Goal: Entertainment & Leisure: Consume media (video, audio)

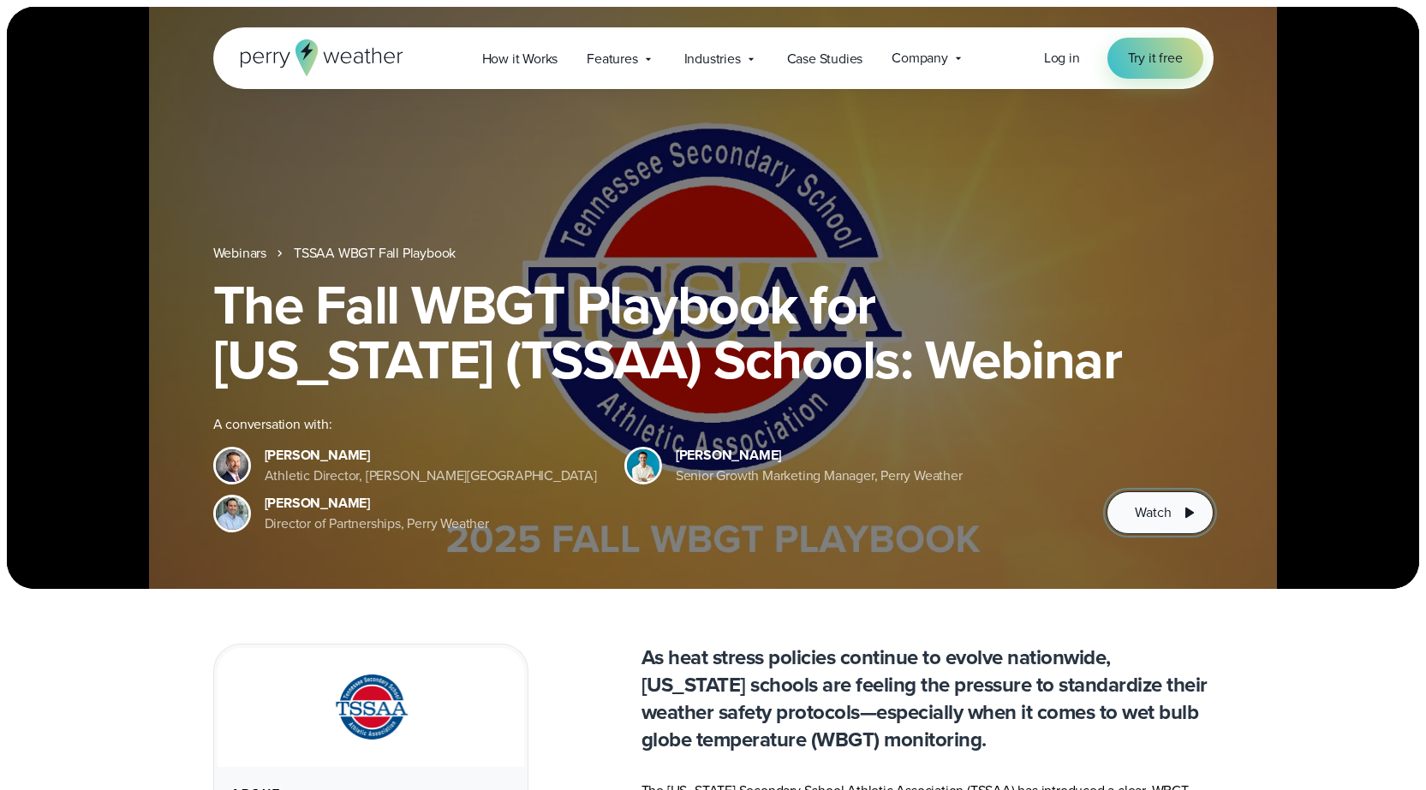
click at [1170, 507] on span "Watch" at bounding box center [1152, 513] width 36 height 21
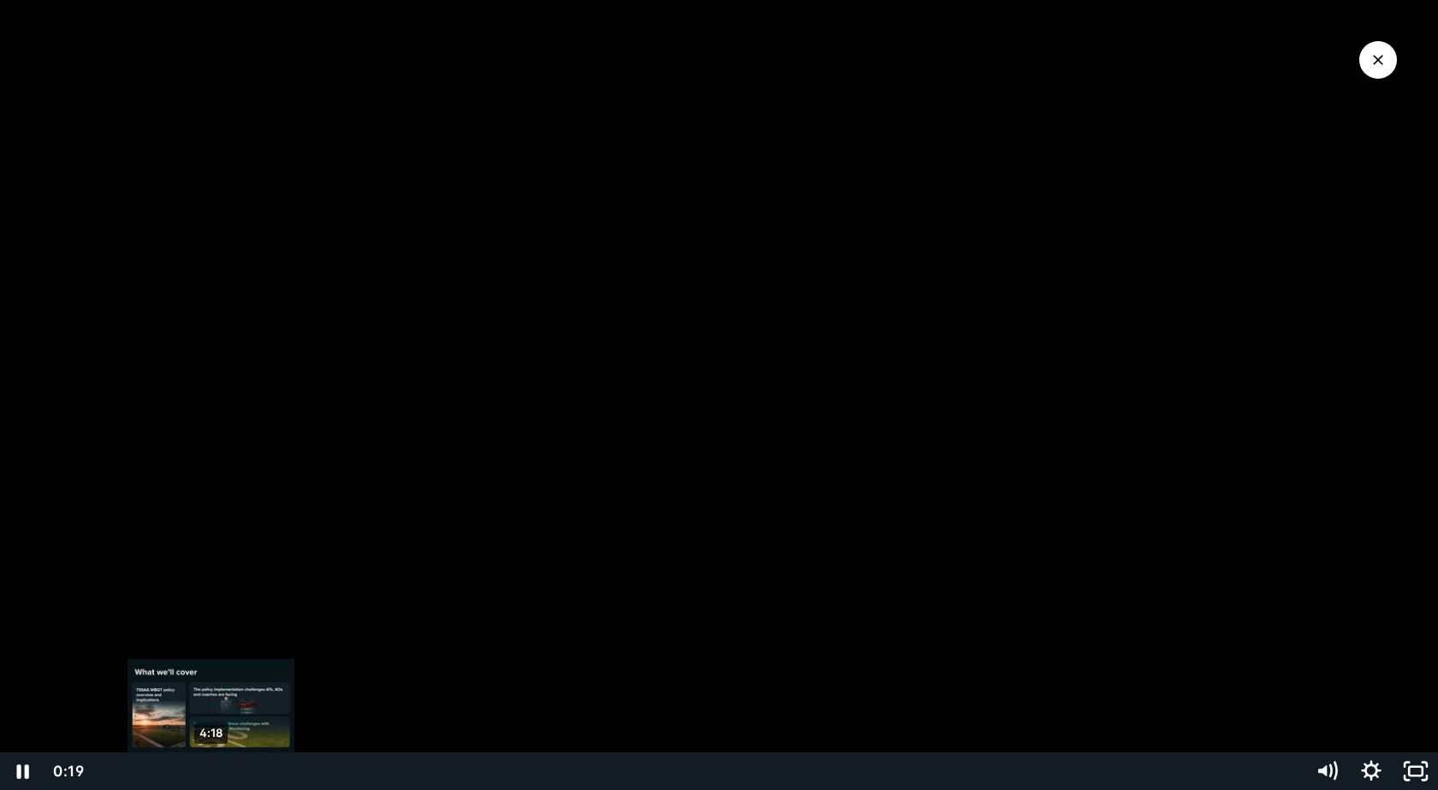
click at [211, 767] on div "4:18" at bounding box center [698, 772] width 1189 height 38
click at [243, 770] on div "5:36" at bounding box center [698, 772] width 1189 height 38
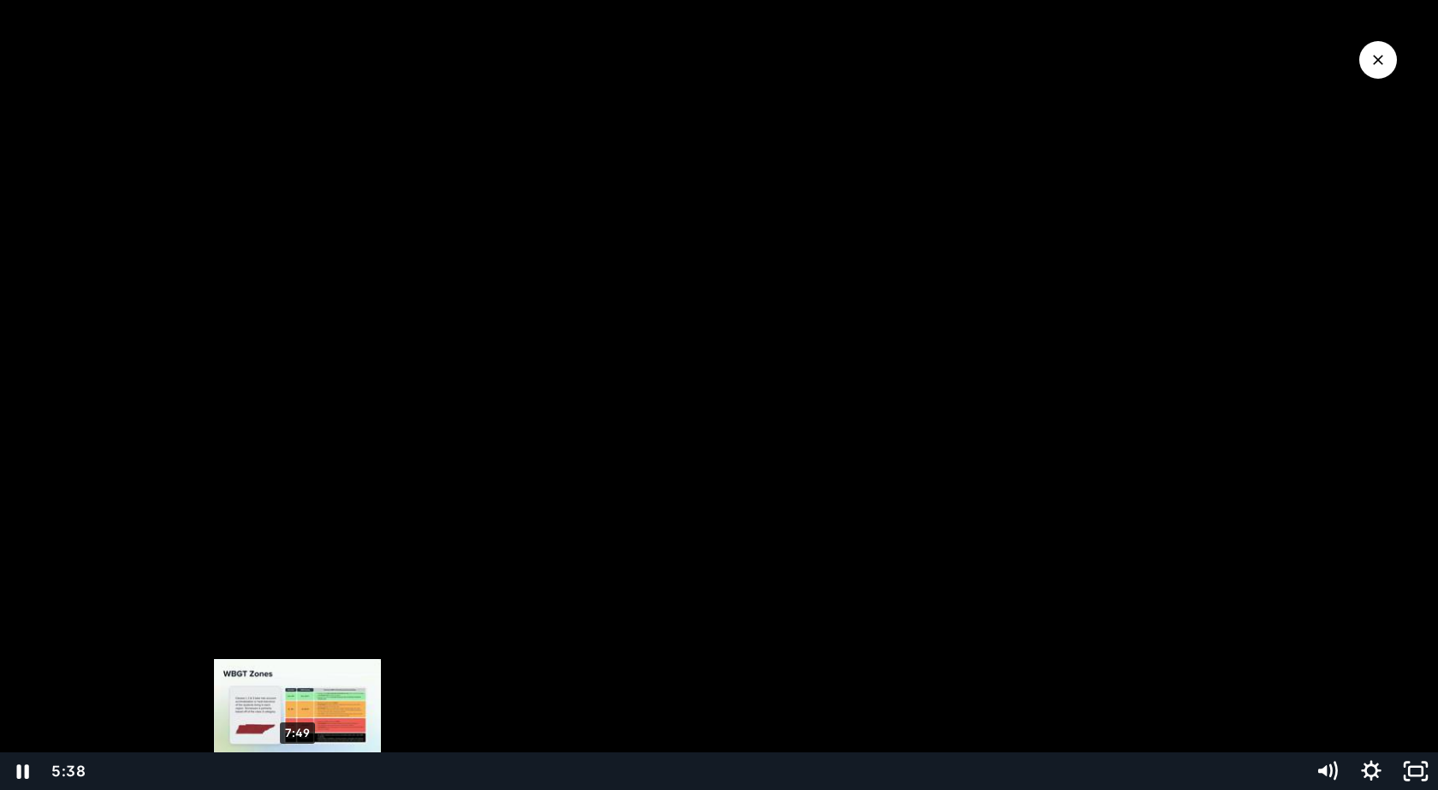
click at [298, 771] on div "7:49" at bounding box center [698, 772] width 1189 height 38
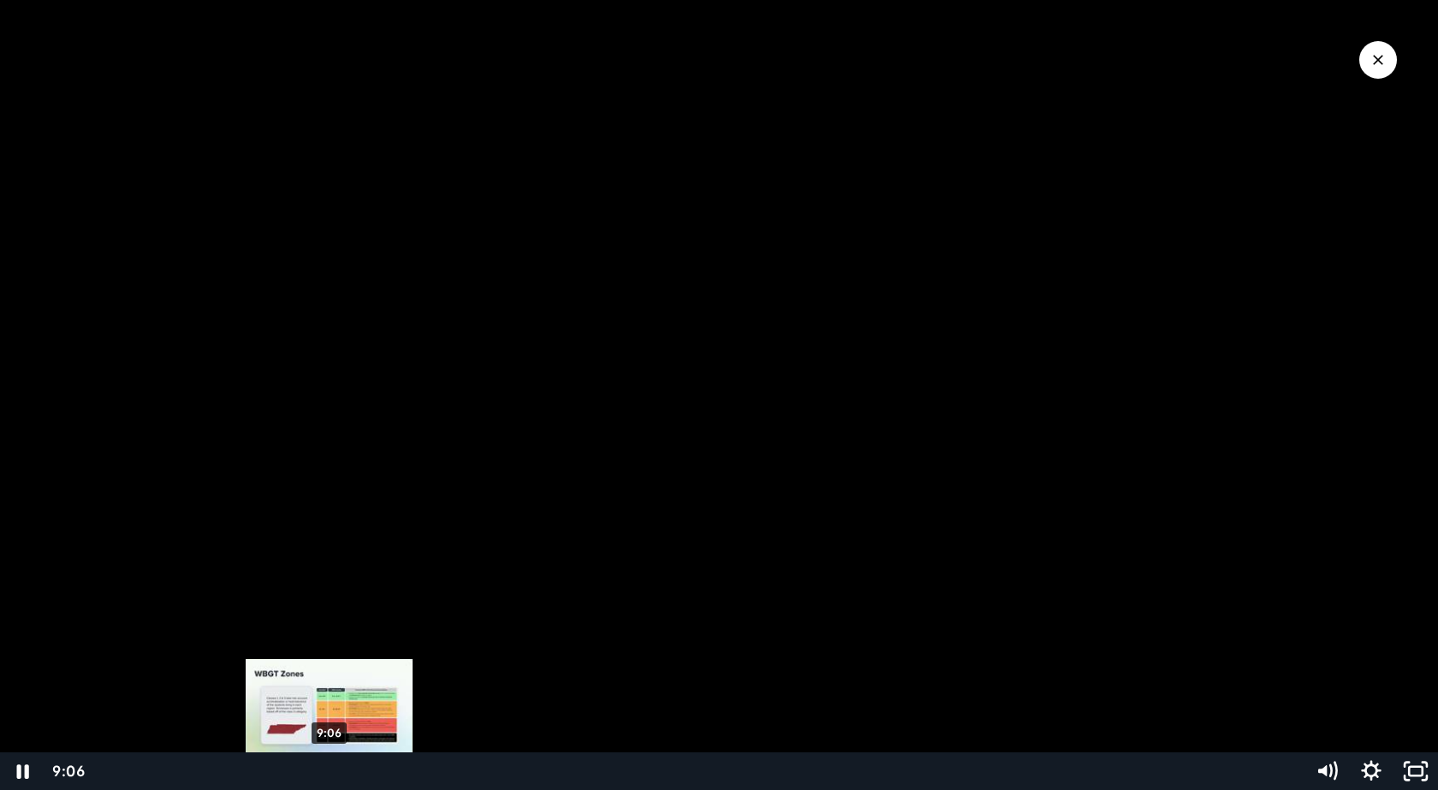
click at [330, 769] on div "9:06" at bounding box center [698, 772] width 1189 height 38
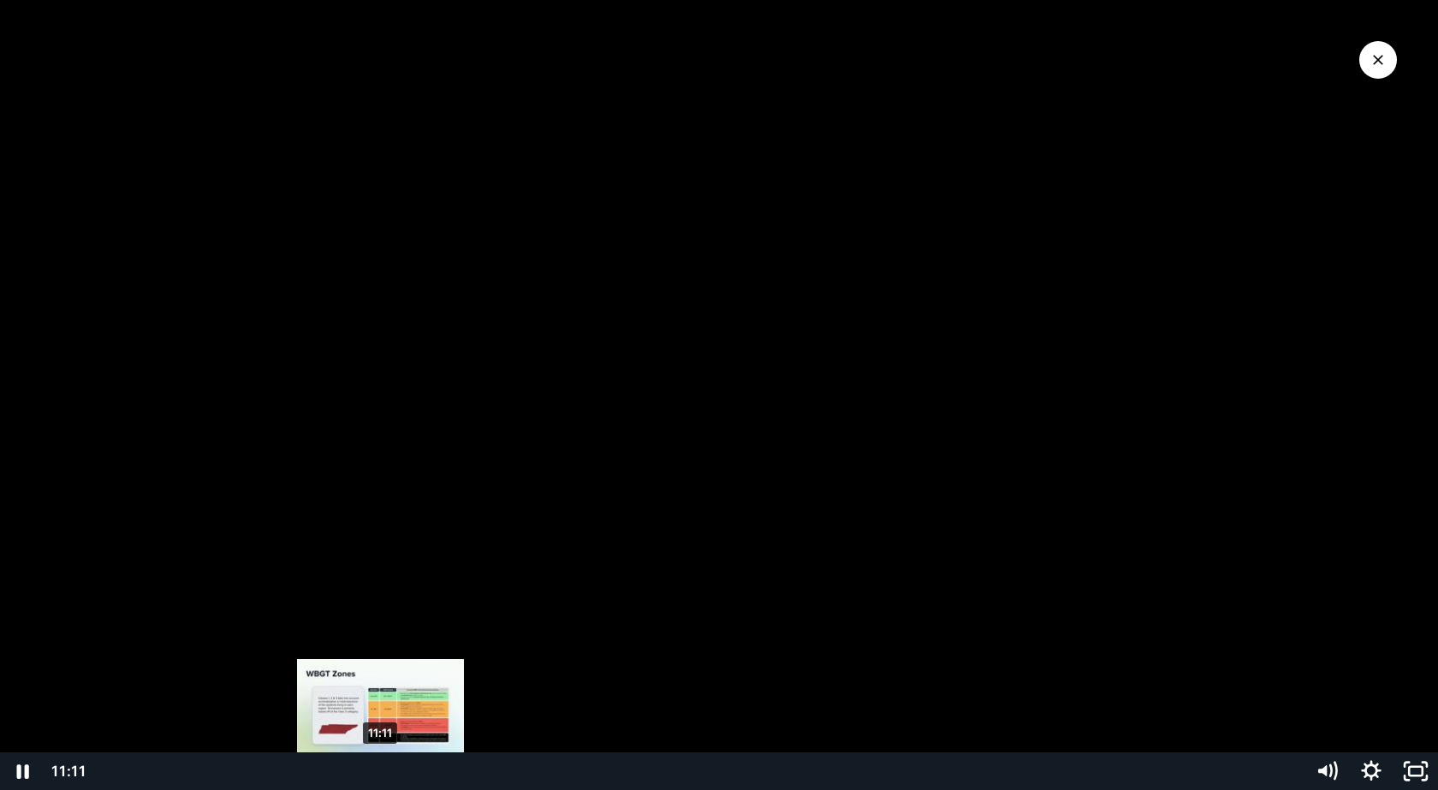
click at [381, 769] on div "11:11" at bounding box center [698, 772] width 1189 height 38
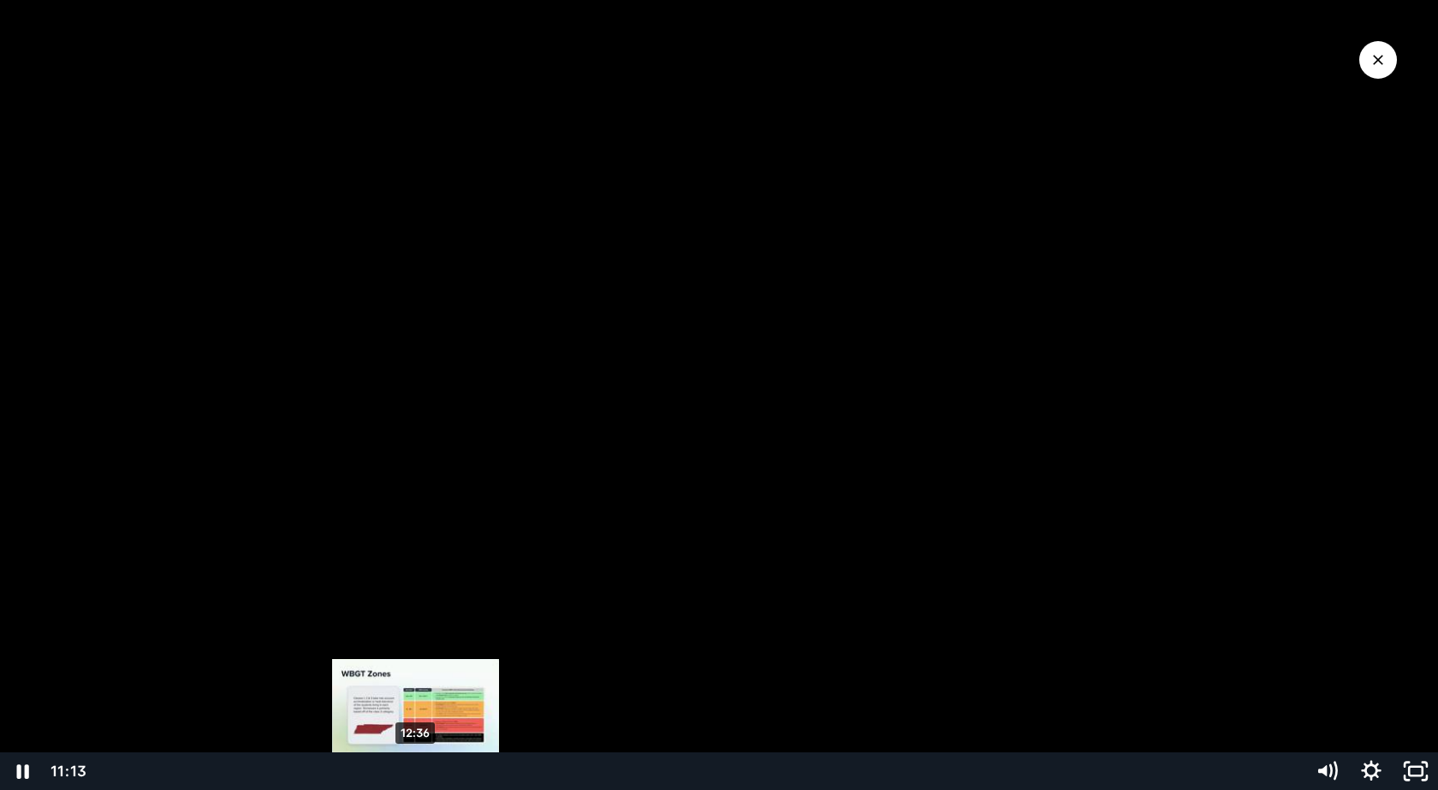
click at [416, 768] on div "12:36" at bounding box center [698, 772] width 1189 height 38
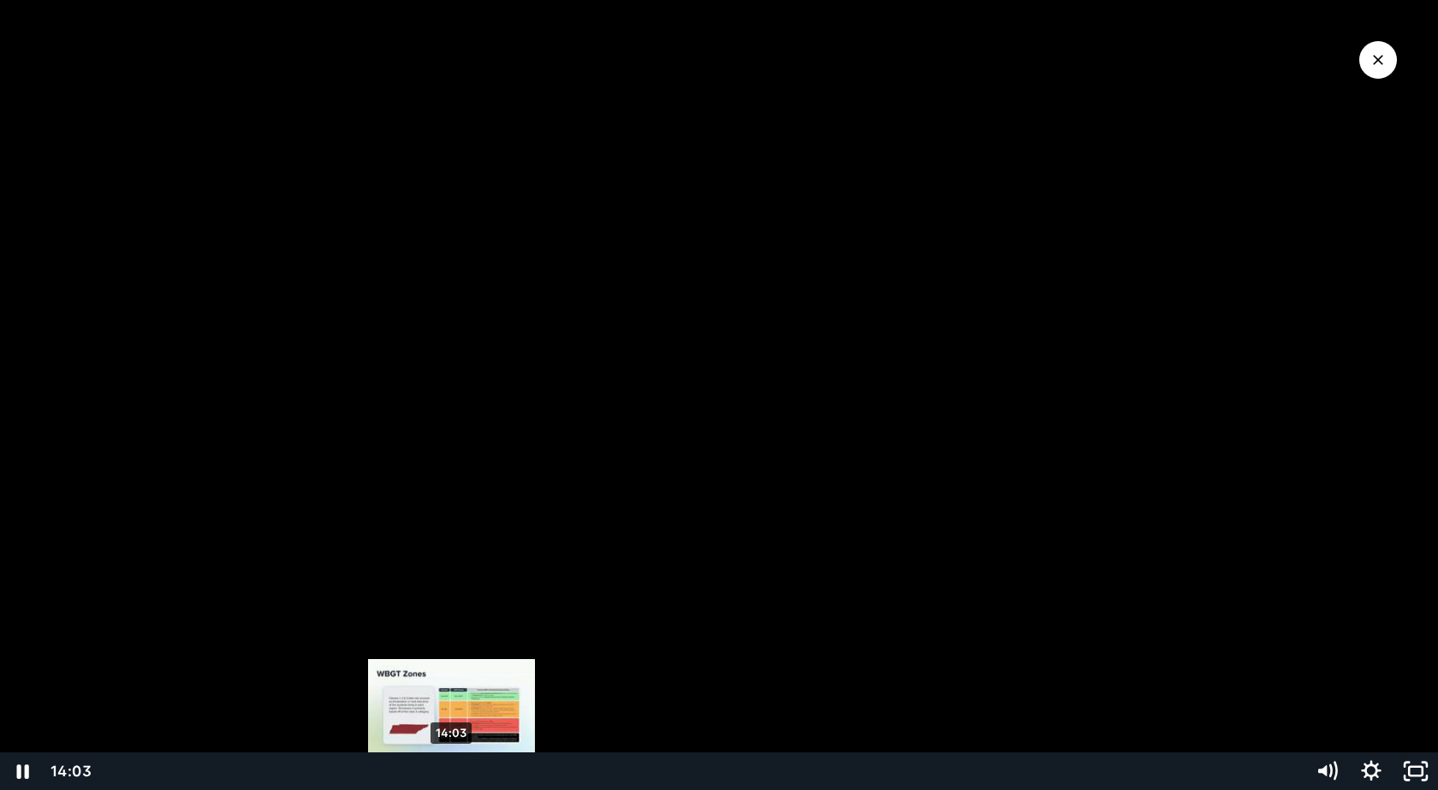
click at [452, 773] on div "14:03" at bounding box center [698, 772] width 1189 height 38
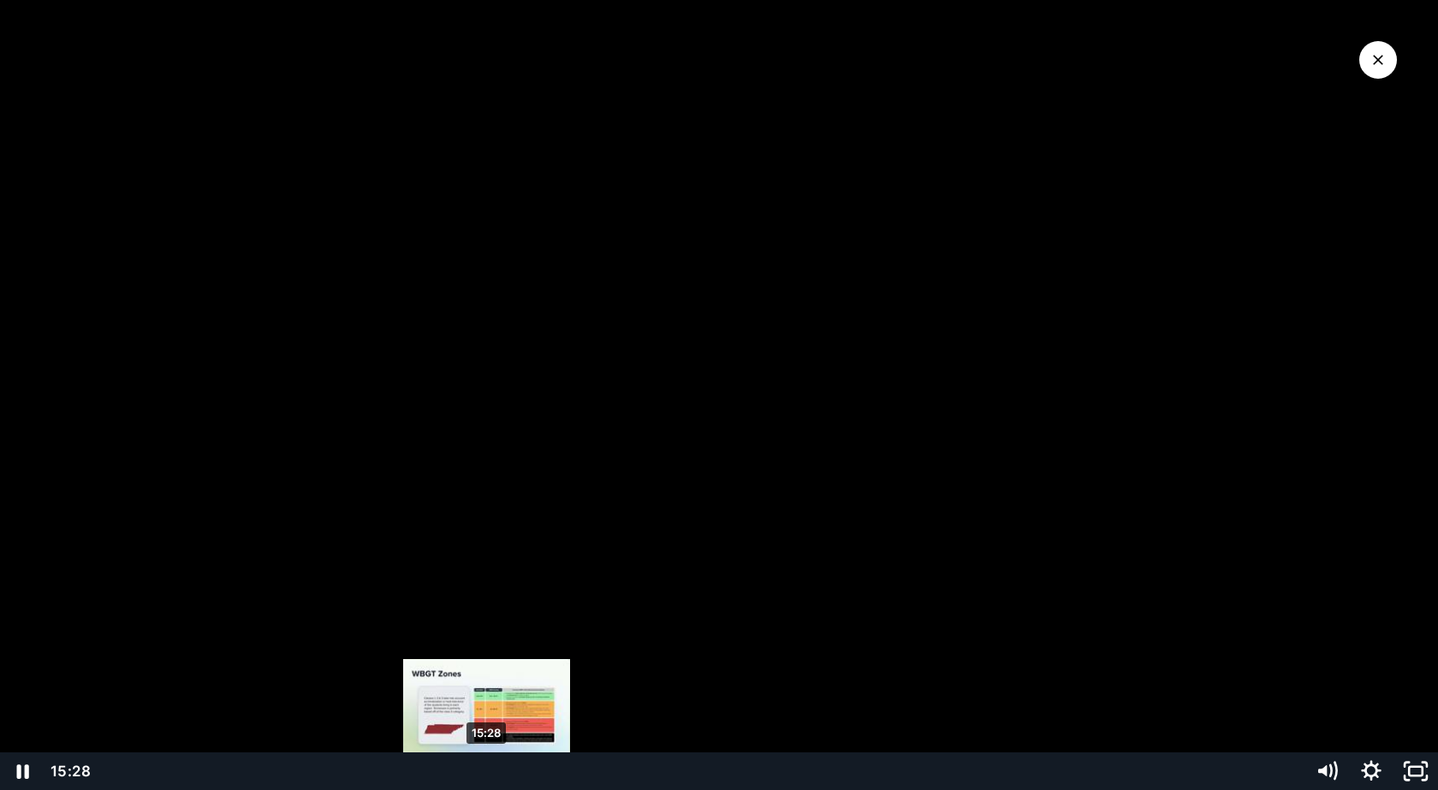
click at [487, 772] on div "15:28" at bounding box center [698, 772] width 1189 height 38
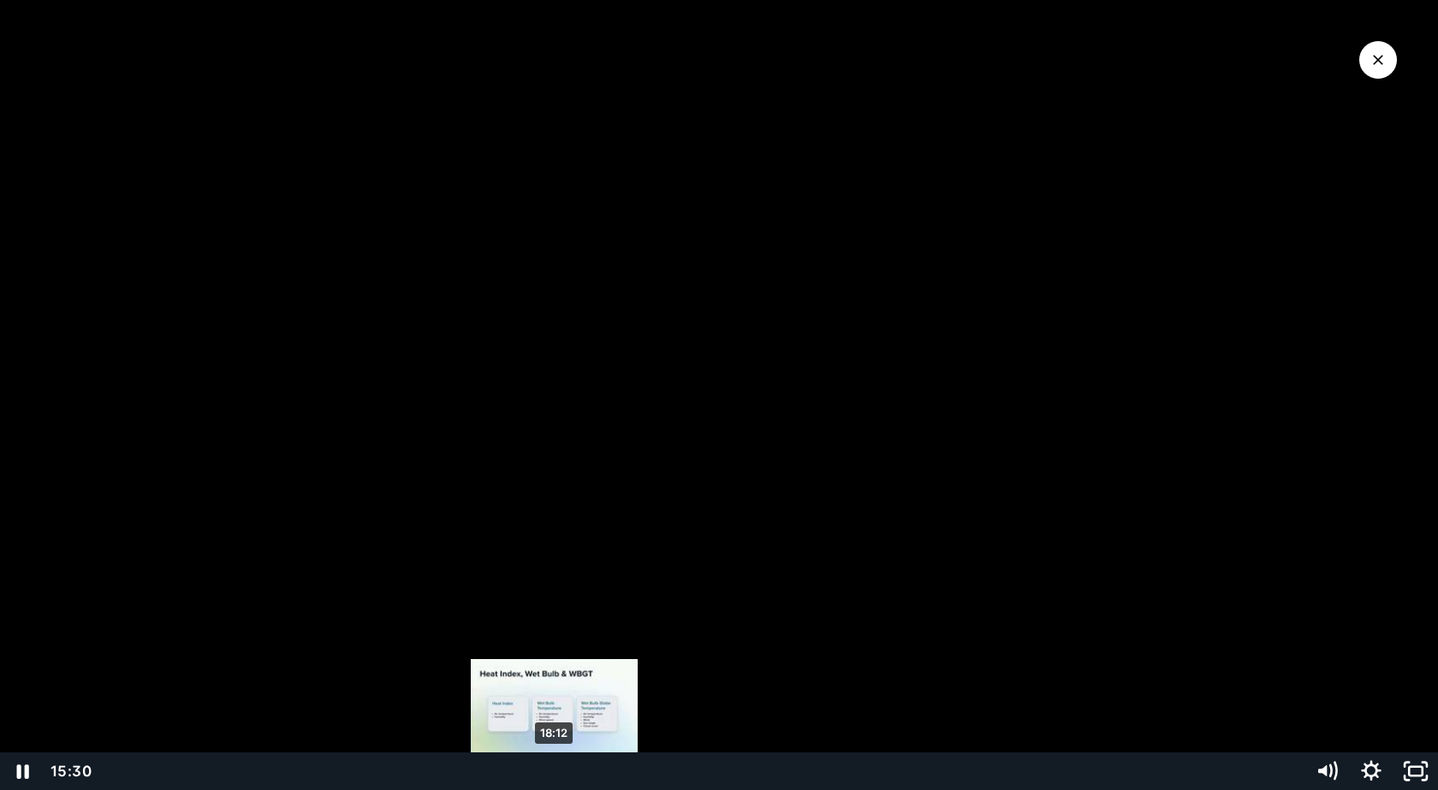
click at [555, 772] on div "18:12" at bounding box center [698, 772] width 1189 height 38
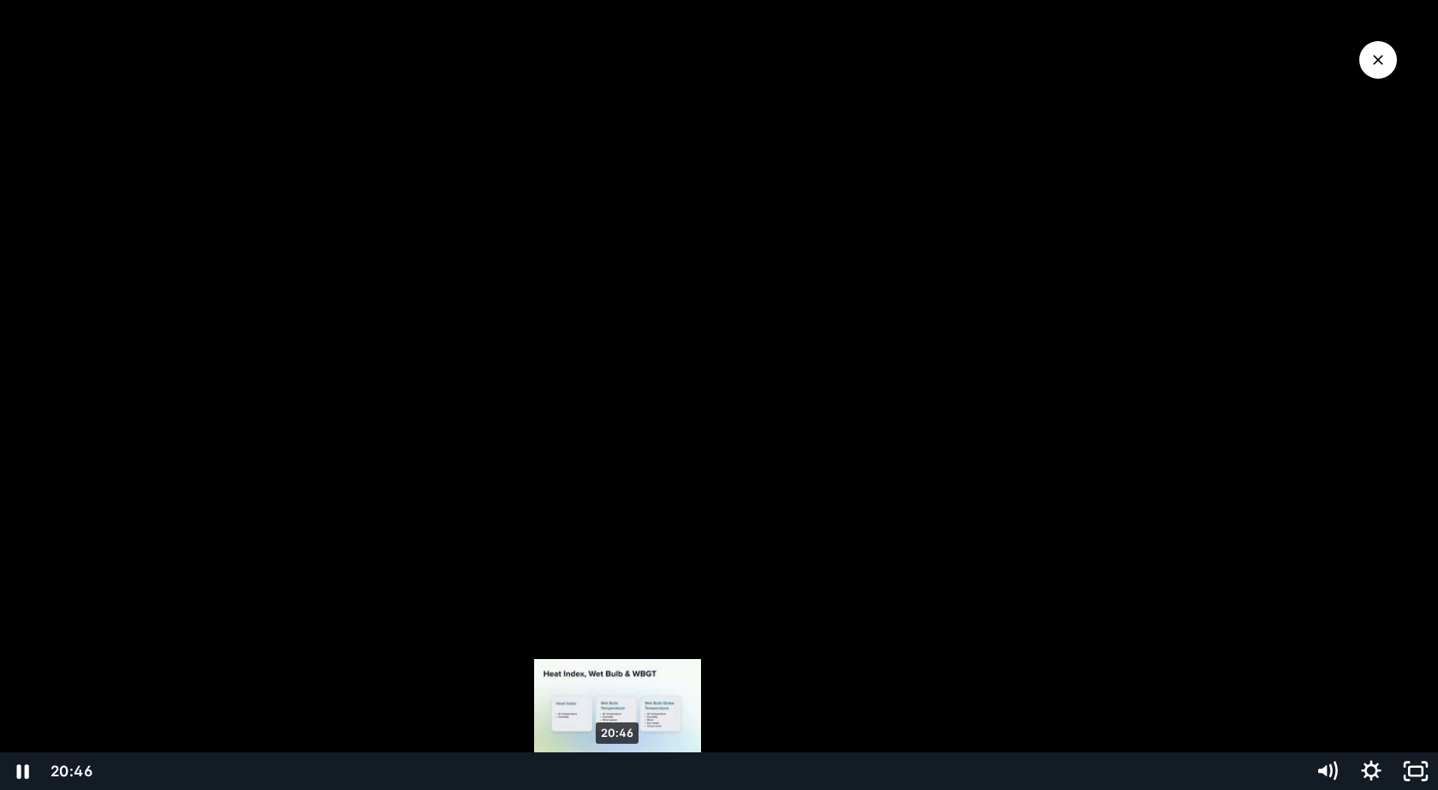
click at [618, 766] on div "20:46" at bounding box center [698, 772] width 1189 height 38
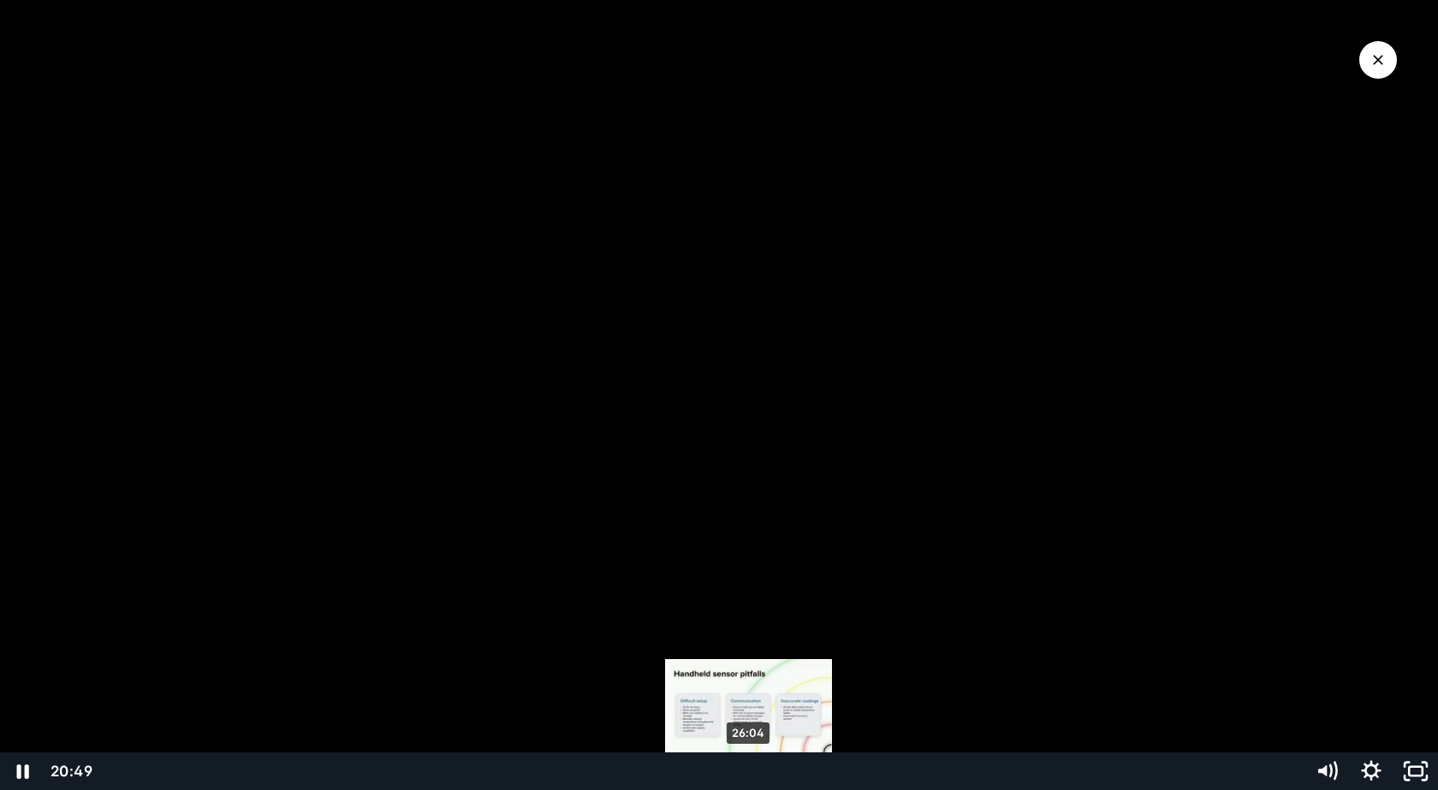
click at [749, 766] on div "26:04" at bounding box center [698, 772] width 1189 height 38
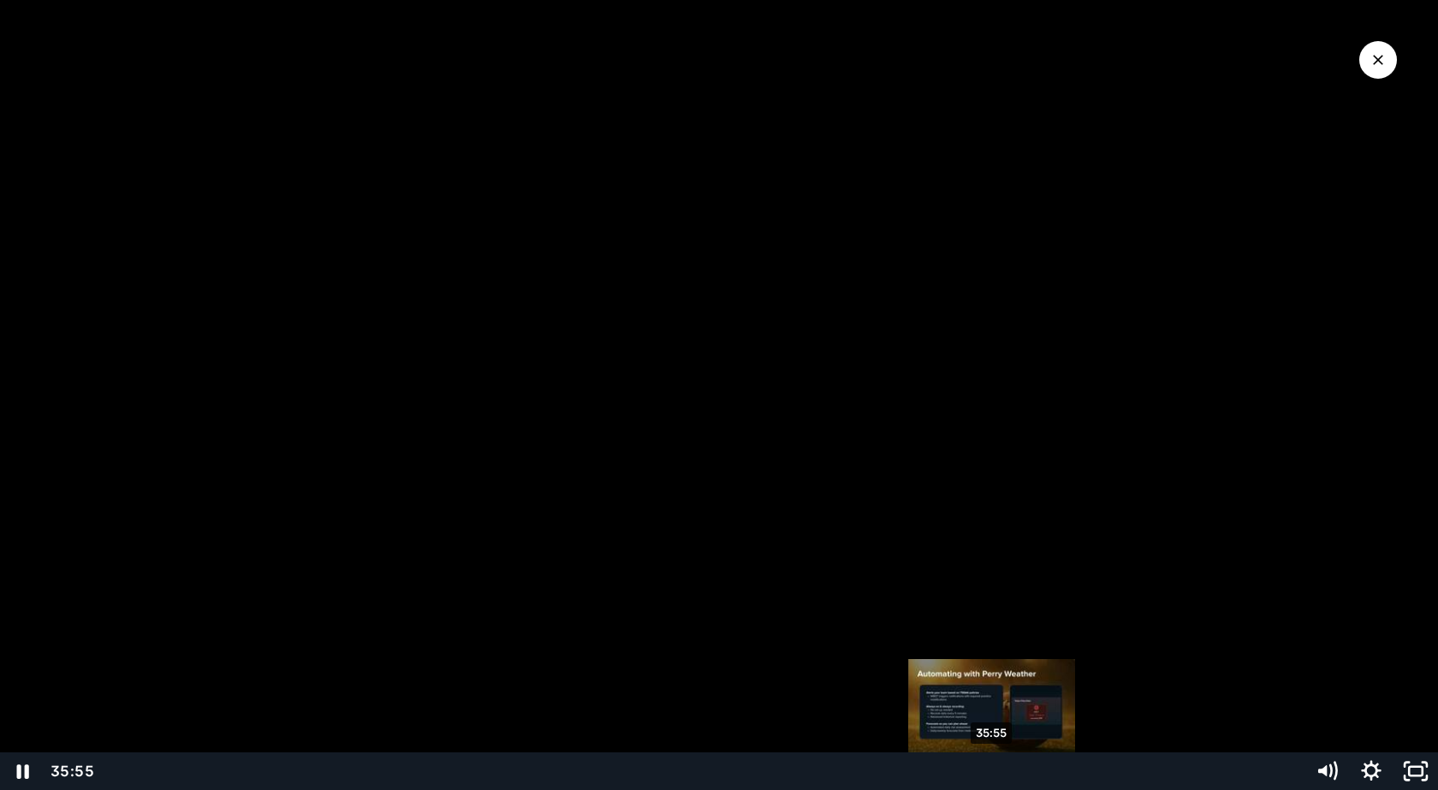
click at [993, 774] on div "35:55" at bounding box center [698, 772] width 1189 height 38
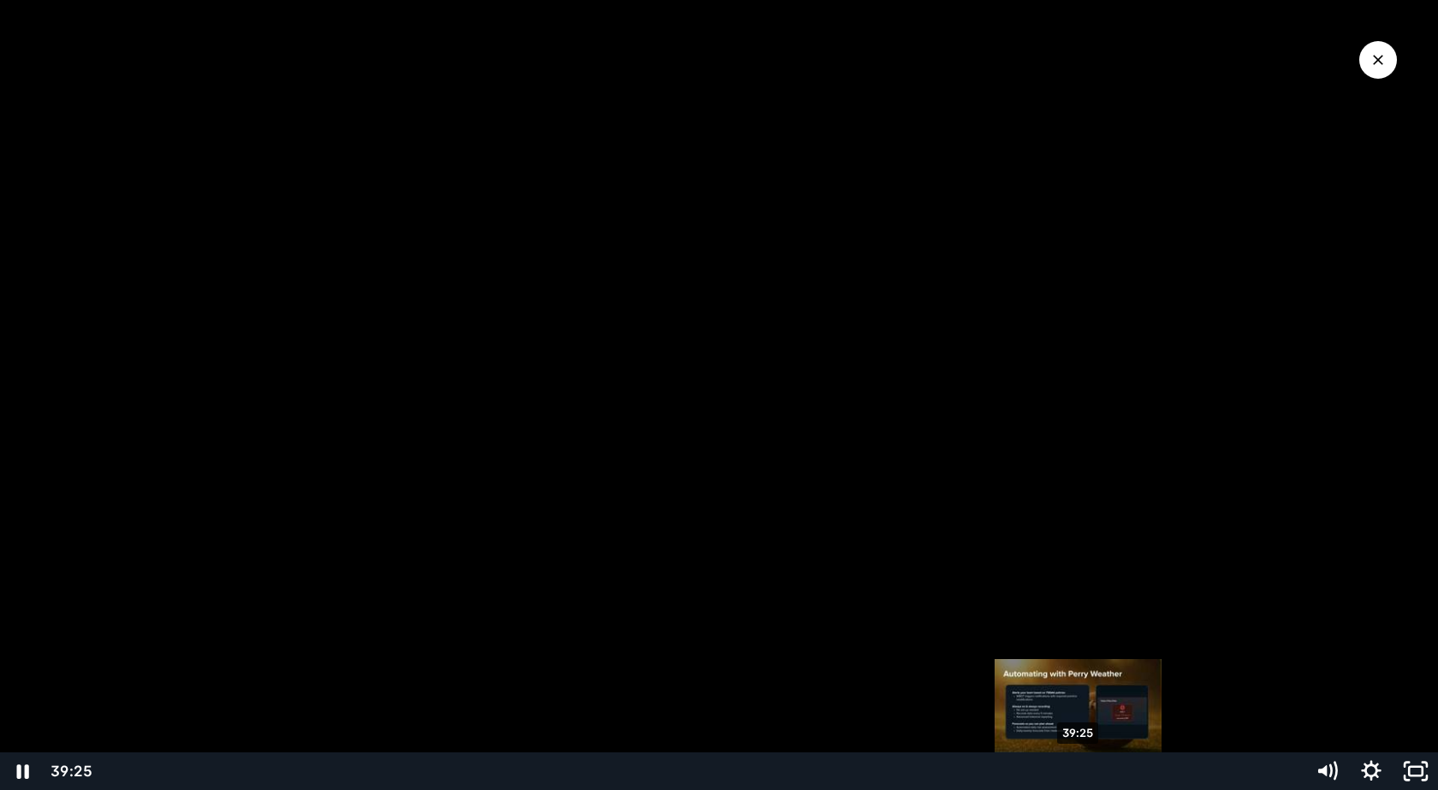
click at [1080, 775] on div "39:25" at bounding box center [698, 772] width 1189 height 38
